Goal: Find contact information: Find contact information

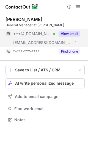
scroll to position [116, 88]
click at [71, 37] on div "View email" at bounding box center [68, 33] width 25 height 9
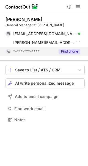
click at [69, 54] on button "Find phone" at bounding box center [70, 52] width 22 height 6
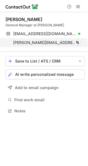
scroll to position [107, 88]
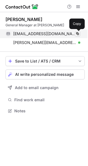
click at [76, 34] on span at bounding box center [78, 34] width 4 height 4
